Goal: Complete application form: Complete application form

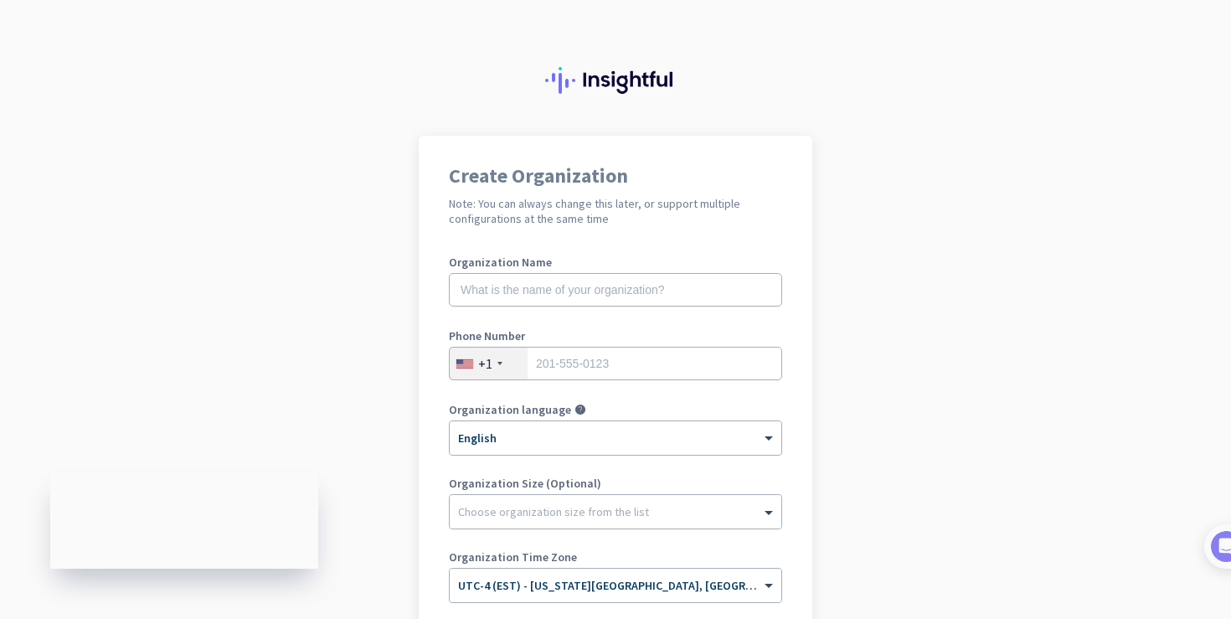
click at [499, 362] on div at bounding box center [499, 363] width 5 height 3
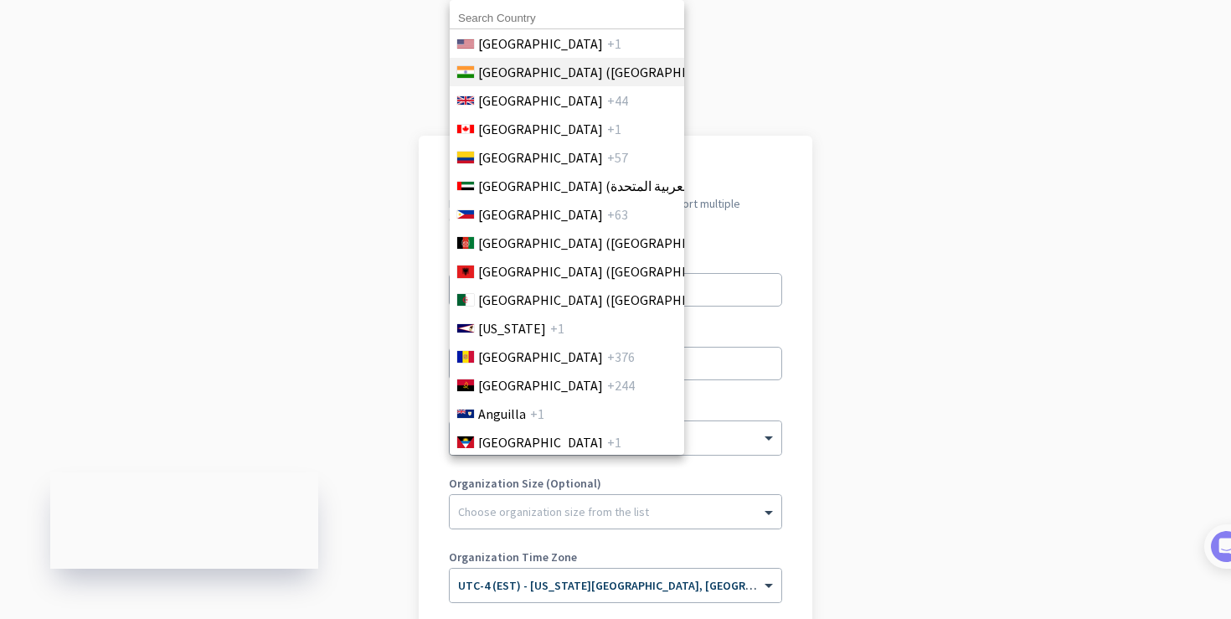
click at [497, 84] on li "India (भारत) +91" at bounding box center [566, 72] width 235 height 28
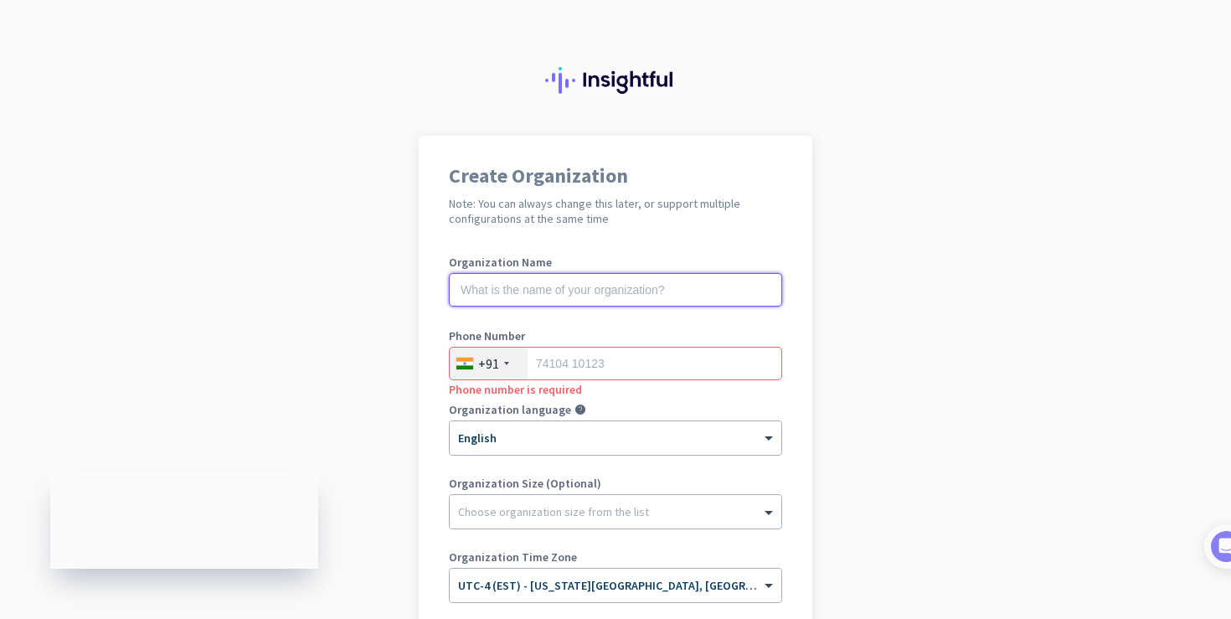
click at [496, 286] on input "text" at bounding box center [615, 290] width 333 height 34
paste input "Mercor"
type input "Mercor"
click at [566, 363] on input "tel" at bounding box center [615, 364] width 333 height 34
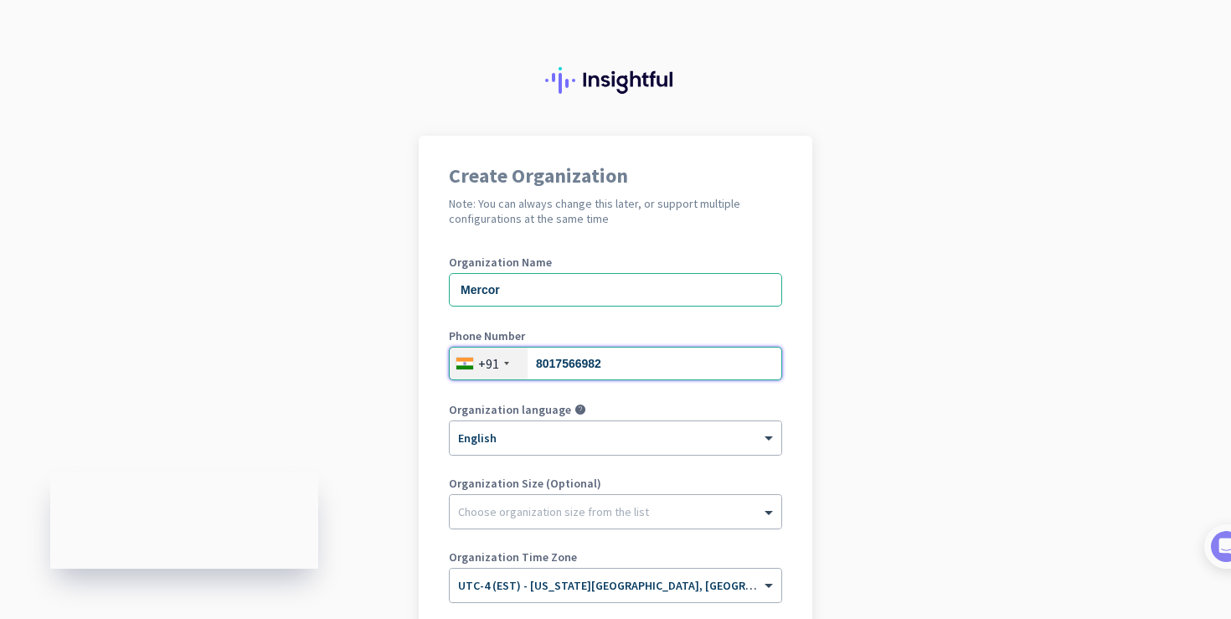
type input "8017566982"
click at [397, 455] on app-onboarding-organization "Create Organization Note: You can always change this later, or support multiple…" at bounding box center [615, 498] width 1231 height 725
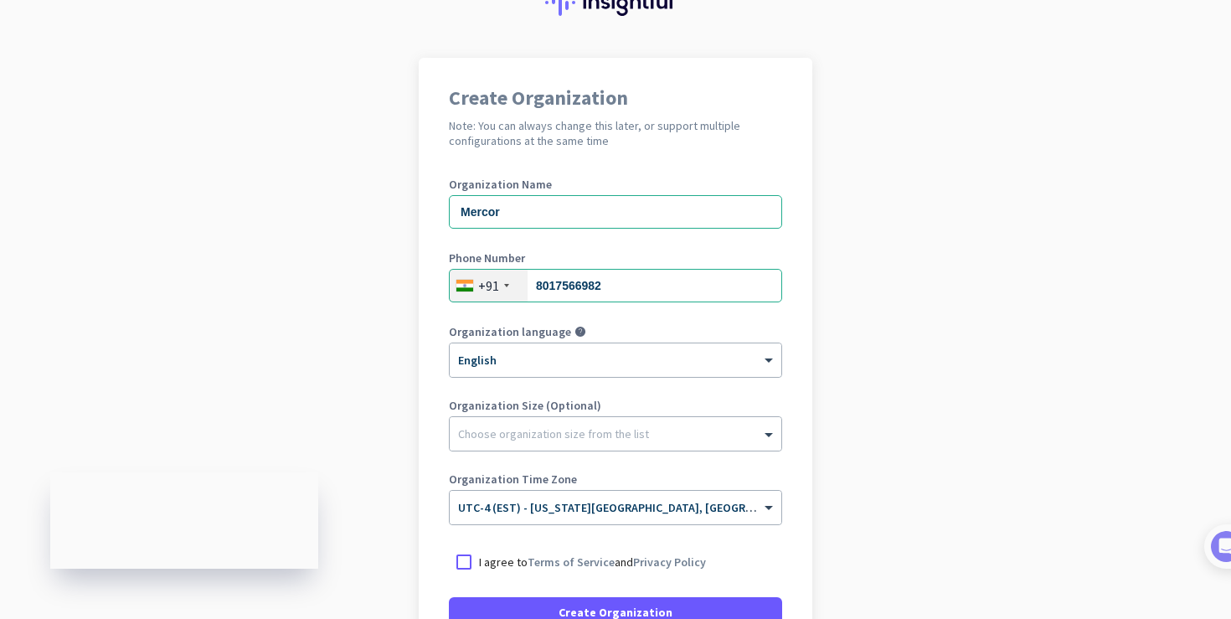
scroll to position [106, 0]
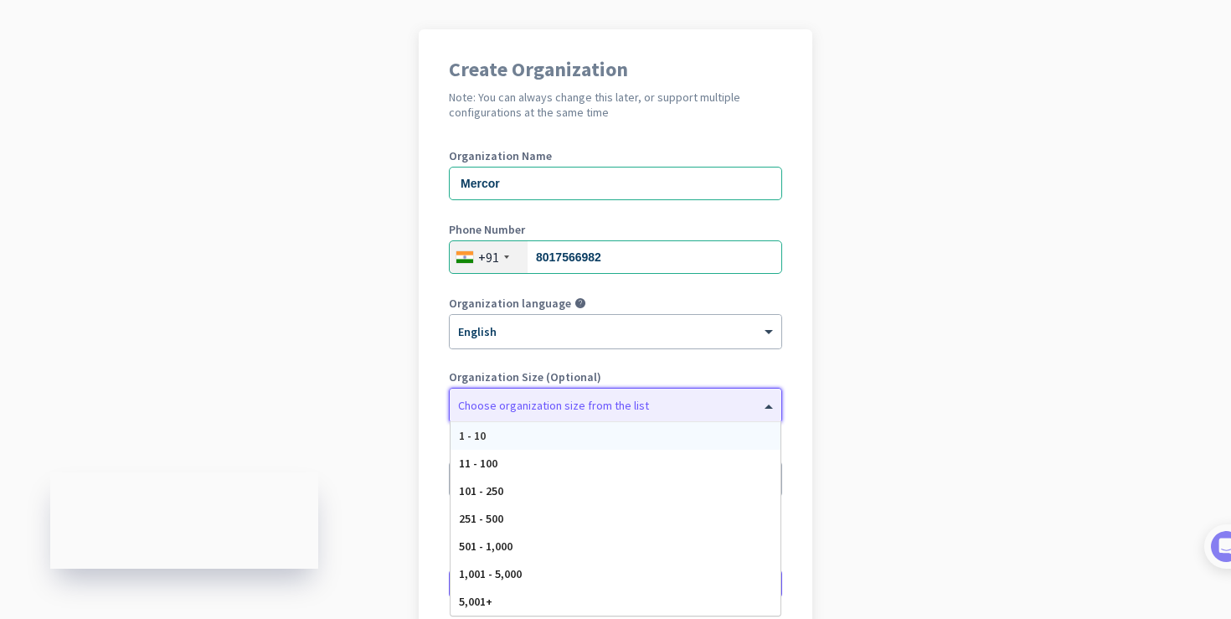
click at [490, 415] on div "Choose organization size from the list" at bounding box center [616, 406] width 332 height 34
click at [826, 341] on app-onboarding-organization "Create Organization Note: You can always change this later, or support multiple…" at bounding box center [615, 391] width 1231 height 725
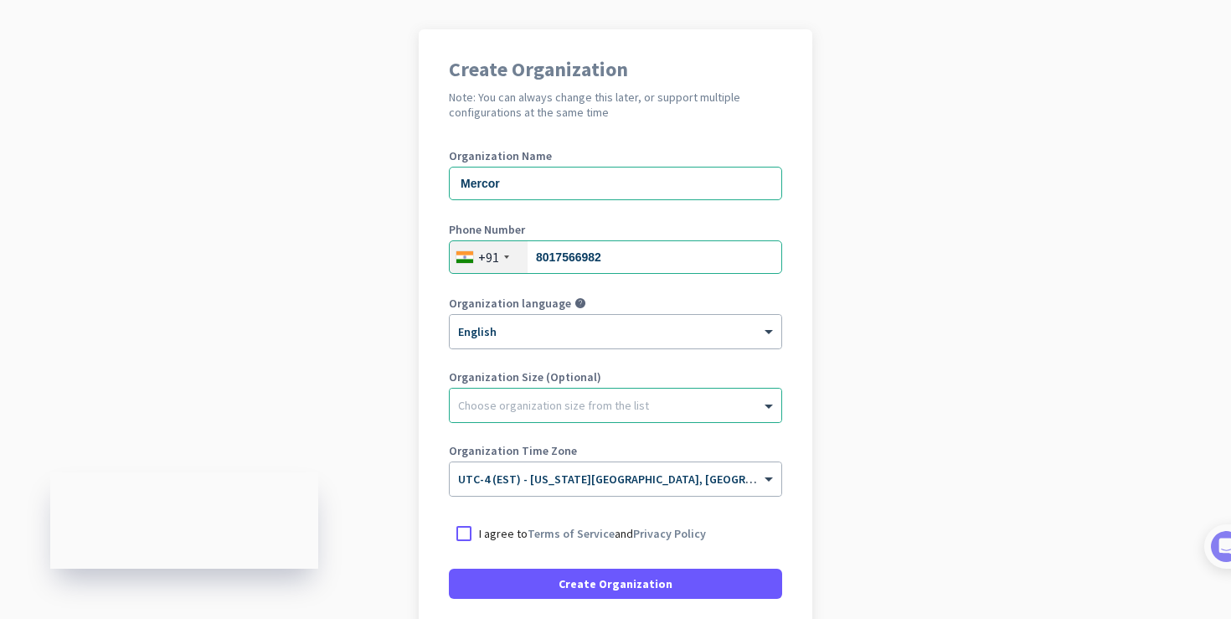
scroll to position [242, 0]
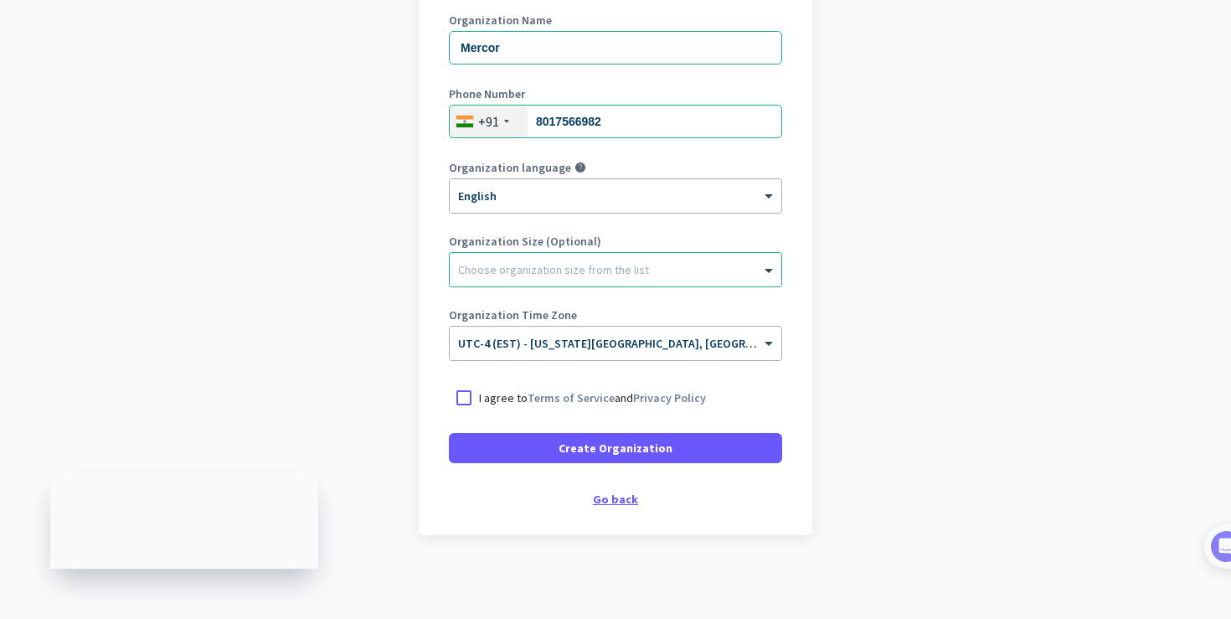
click at [620, 499] on div "Go back" at bounding box center [615, 499] width 333 height 12
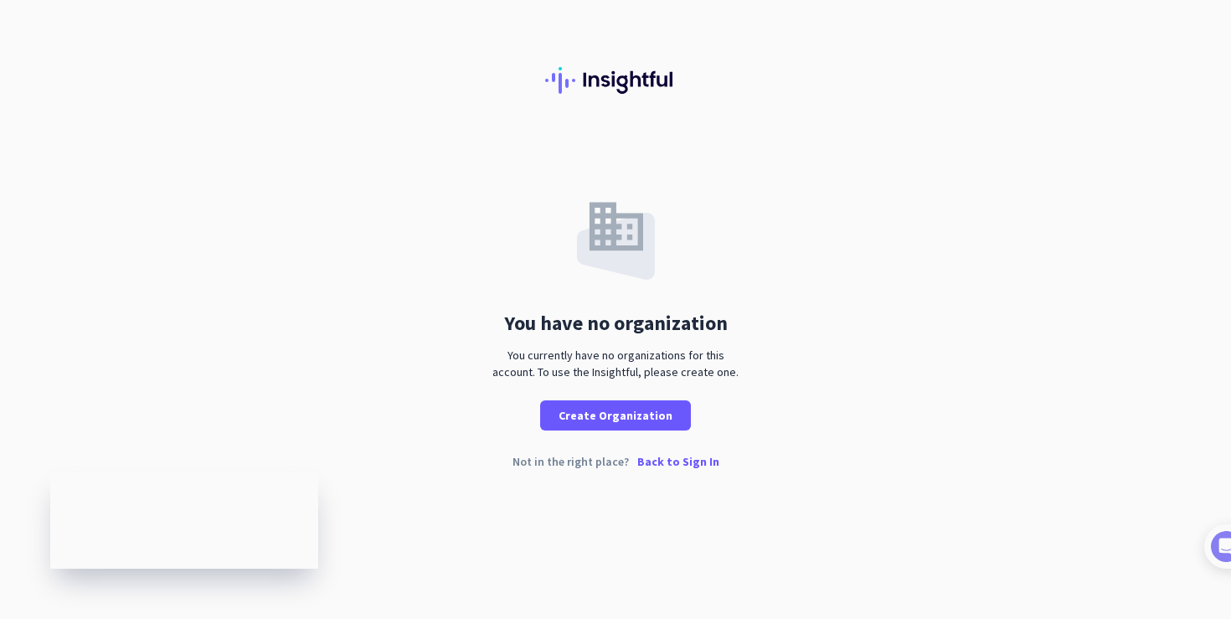
click at [662, 463] on p "Back to Sign In" at bounding box center [678, 462] width 82 height 12
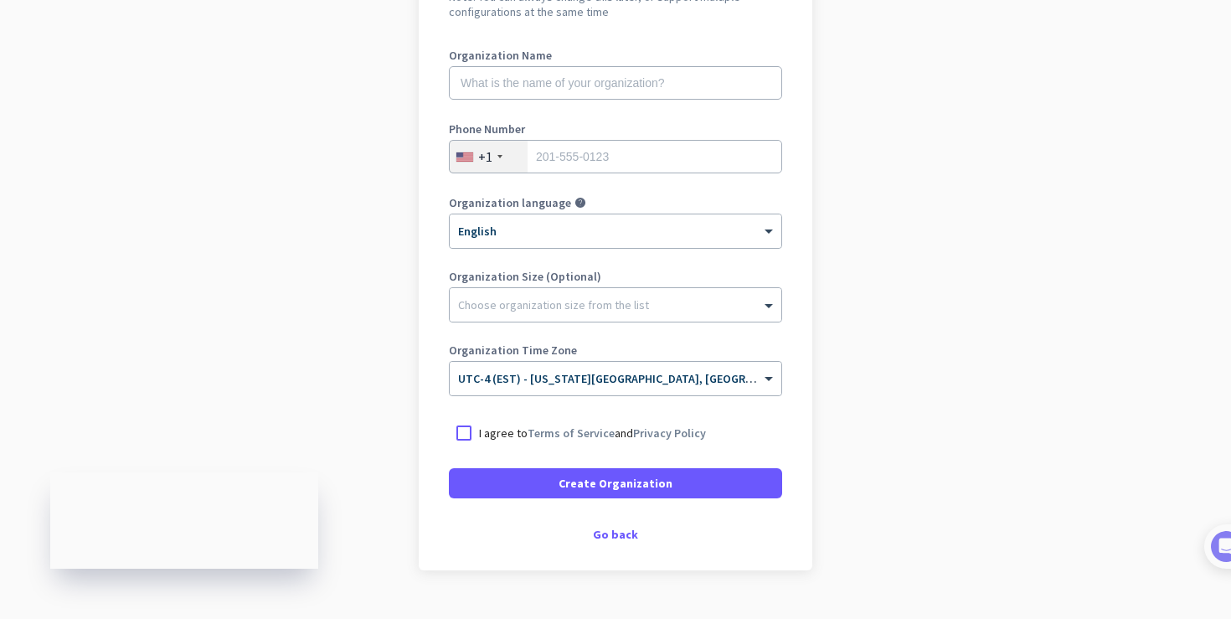
scroll to position [242, 0]
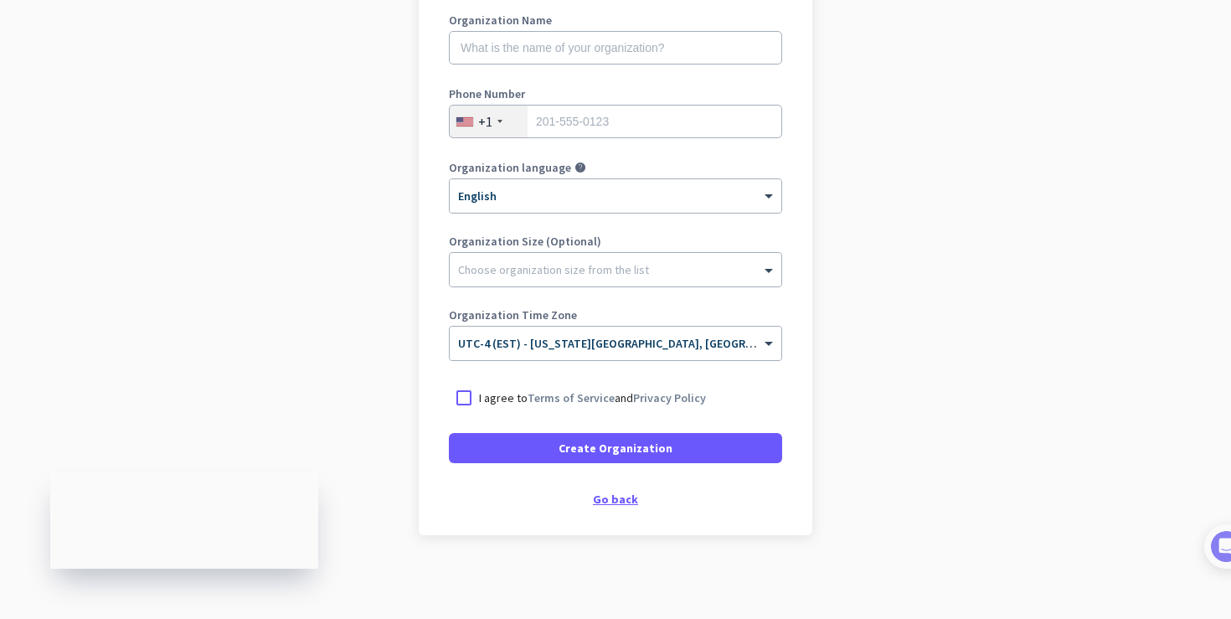
click at [601, 497] on div "Go back" at bounding box center [615, 499] width 333 height 12
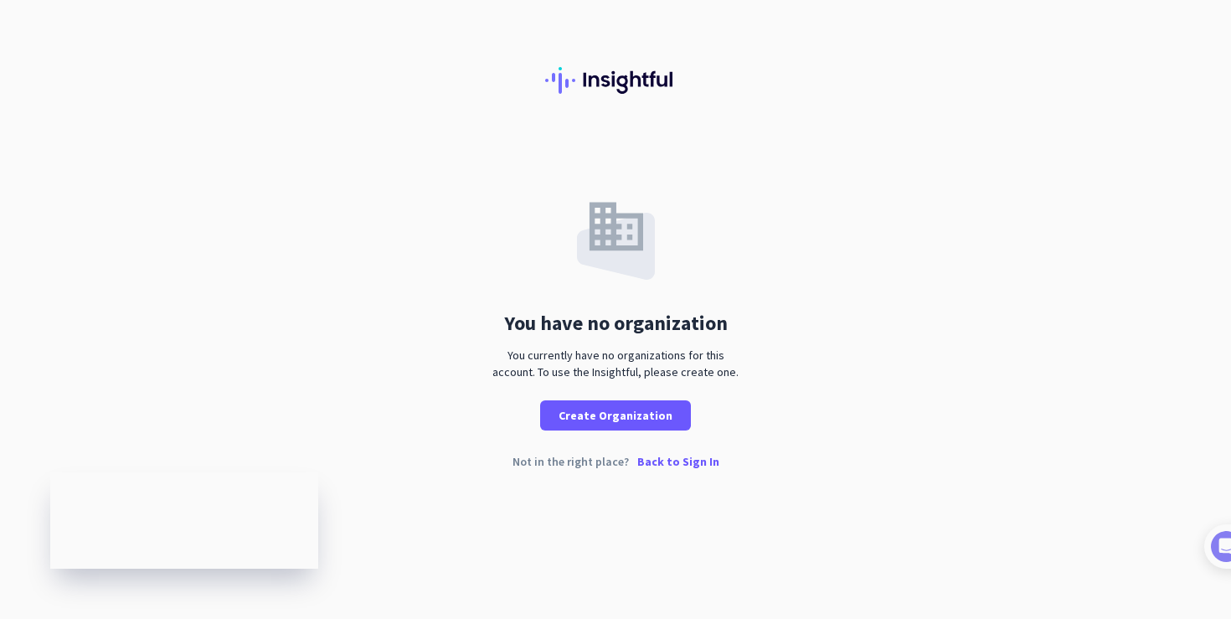
click at [662, 461] on p "Back to Sign In" at bounding box center [678, 462] width 82 height 12
